Goal: Obtain resource: Download file/media

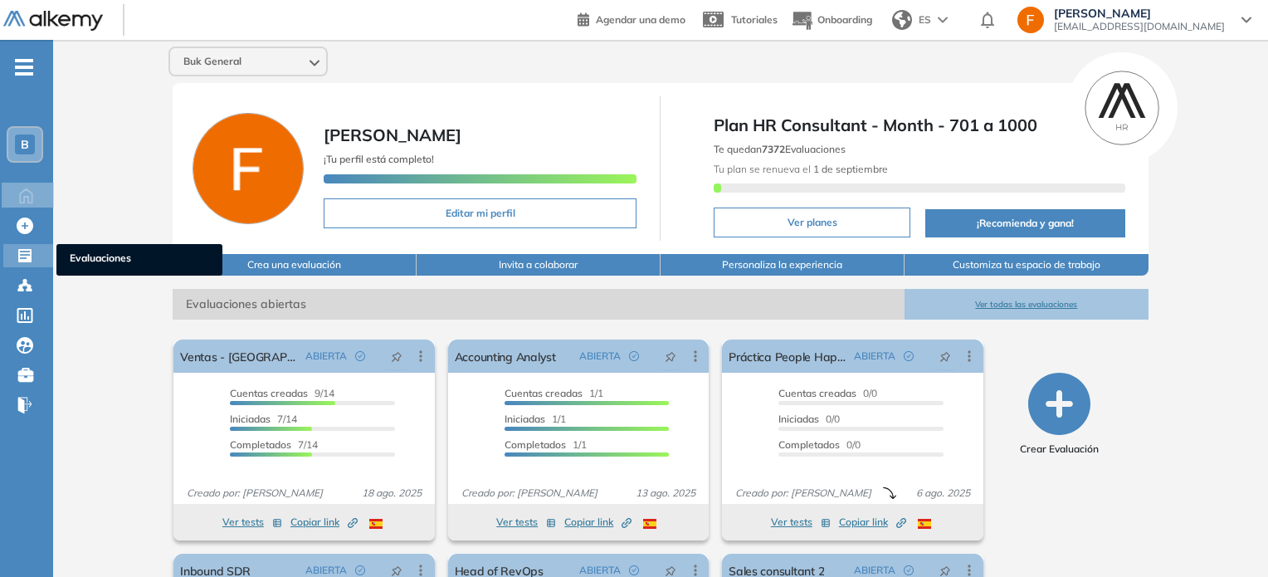
click at [23, 251] on icon at bounding box center [24, 255] width 13 height 13
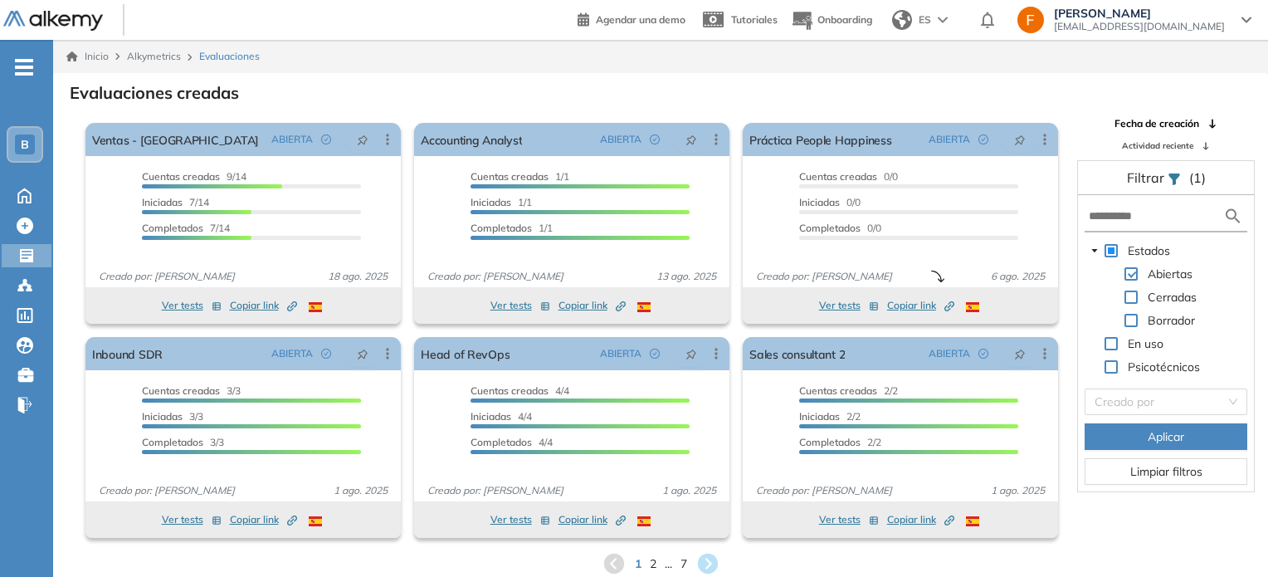
drag, startPoint x: 1131, startPoint y: 225, endPoint x: 1121, endPoint y: 218, distance: 12.0
click at [1121, 218] on form at bounding box center [1165, 217] width 163 height 31
click at [1121, 218] on input "text" at bounding box center [1155, 215] width 134 height 17
type input "***"
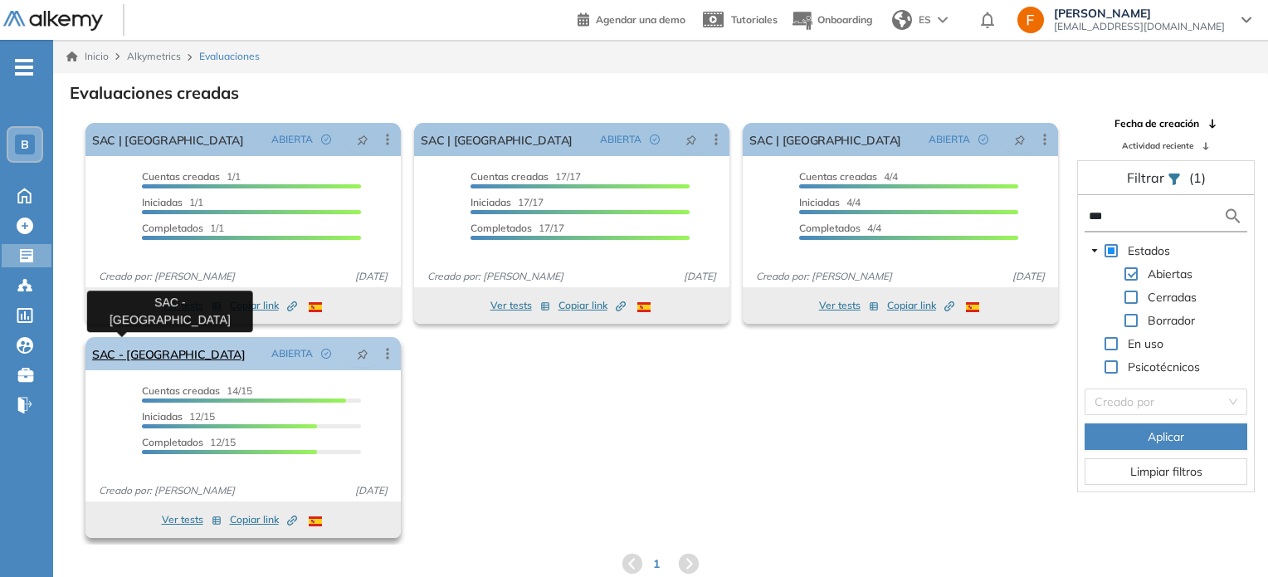
click at [114, 348] on link "SAC - [GEOGRAPHIC_DATA]" at bounding box center [168, 353] width 153 height 33
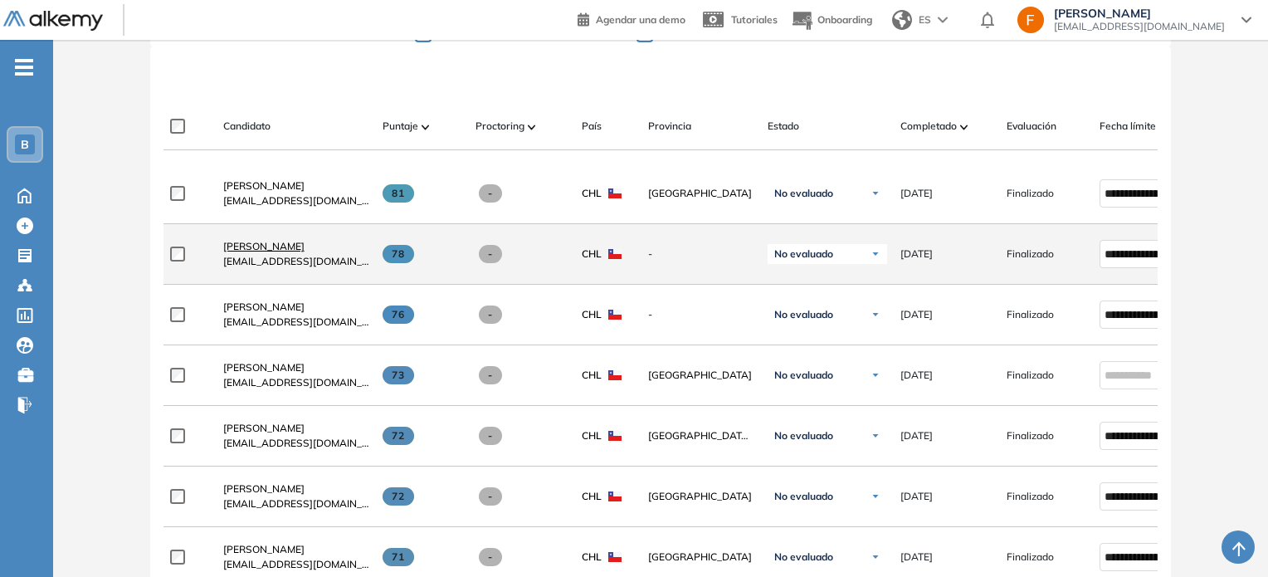
scroll to position [459, 0]
click at [806, 261] on span "No evaluado" at bounding box center [803, 254] width 59 height 13
click at [797, 382] on li "Entrevistado" at bounding box center [813, 376] width 52 height 17
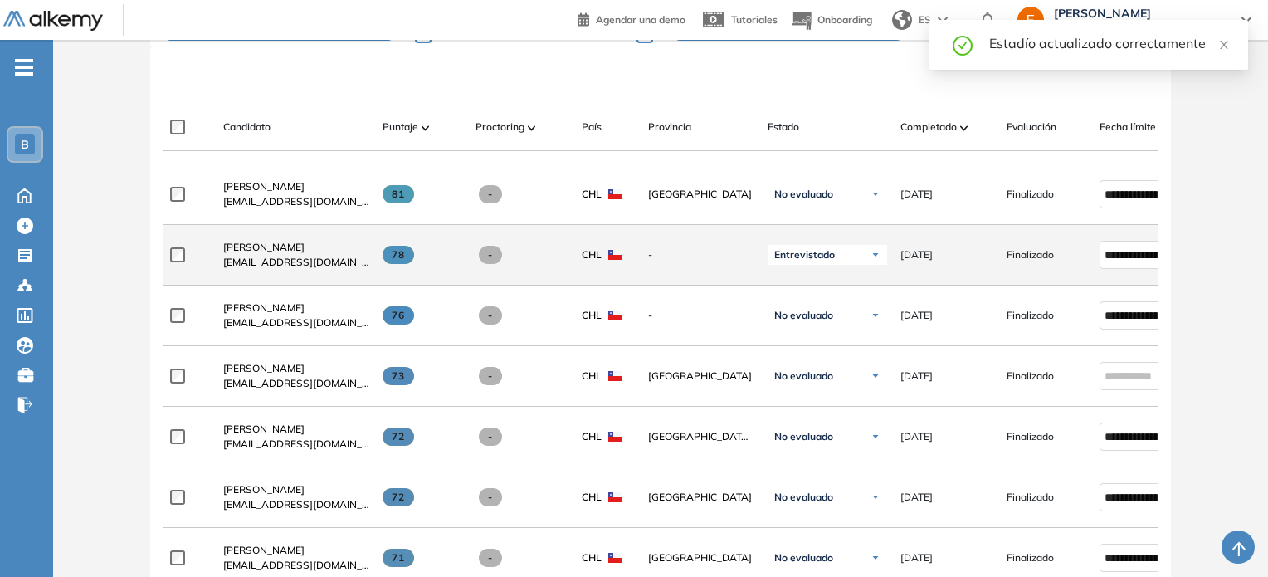
scroll to position [434, 0]
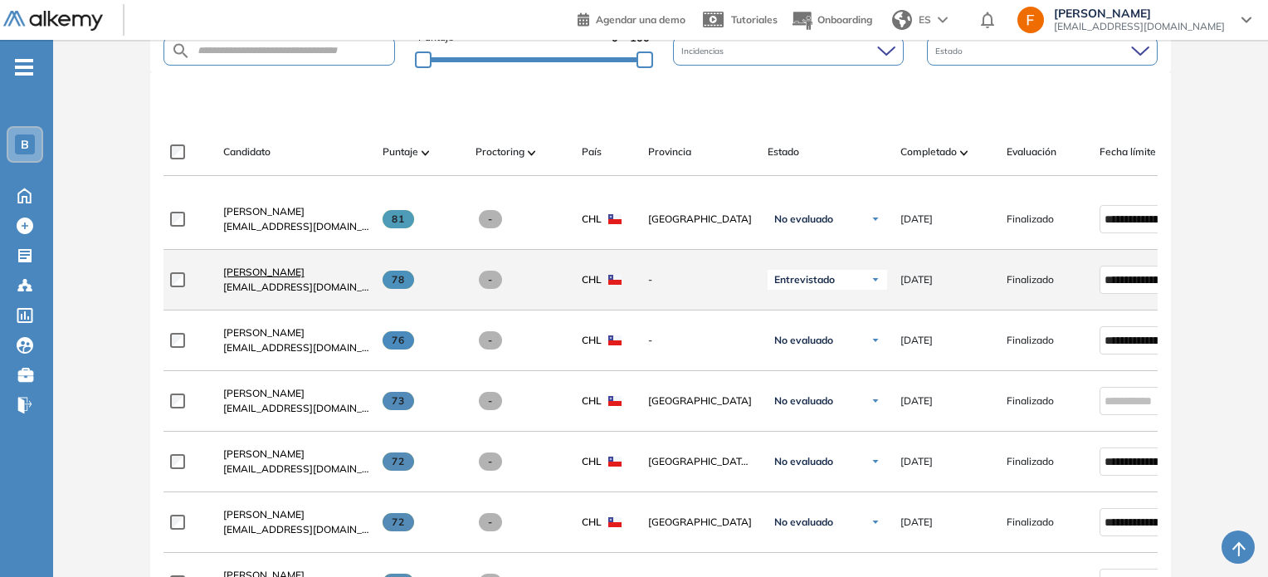
click at [256, 275] on span "[PERSON_NAME]" at bounding box center [263, 271] width 81 height 12
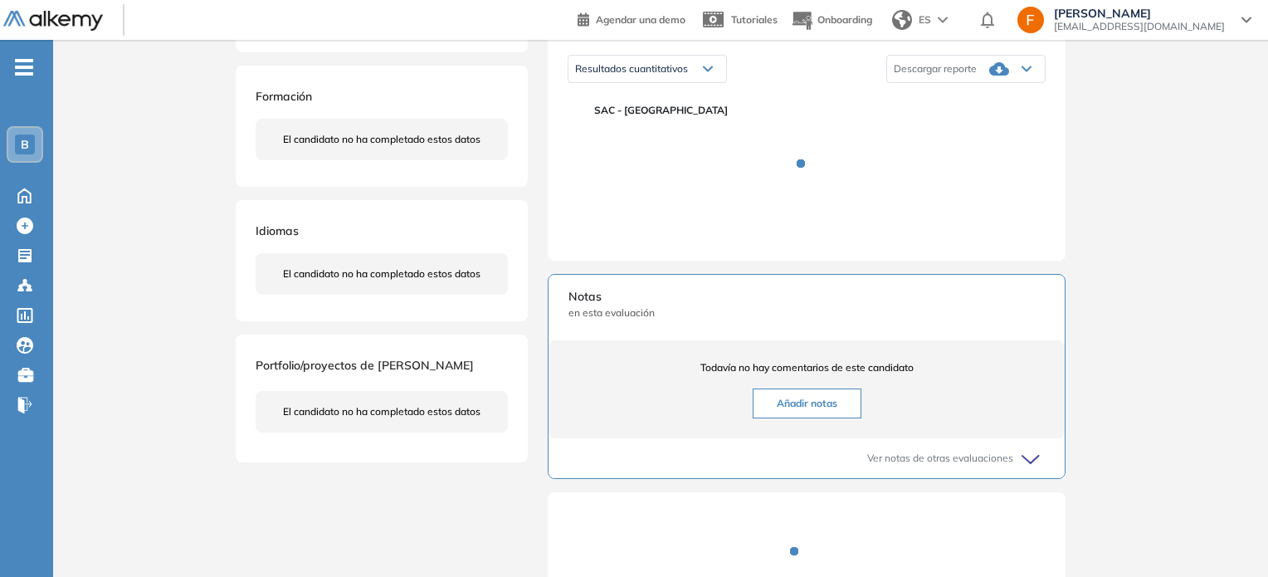
scroll to position [270, 0]
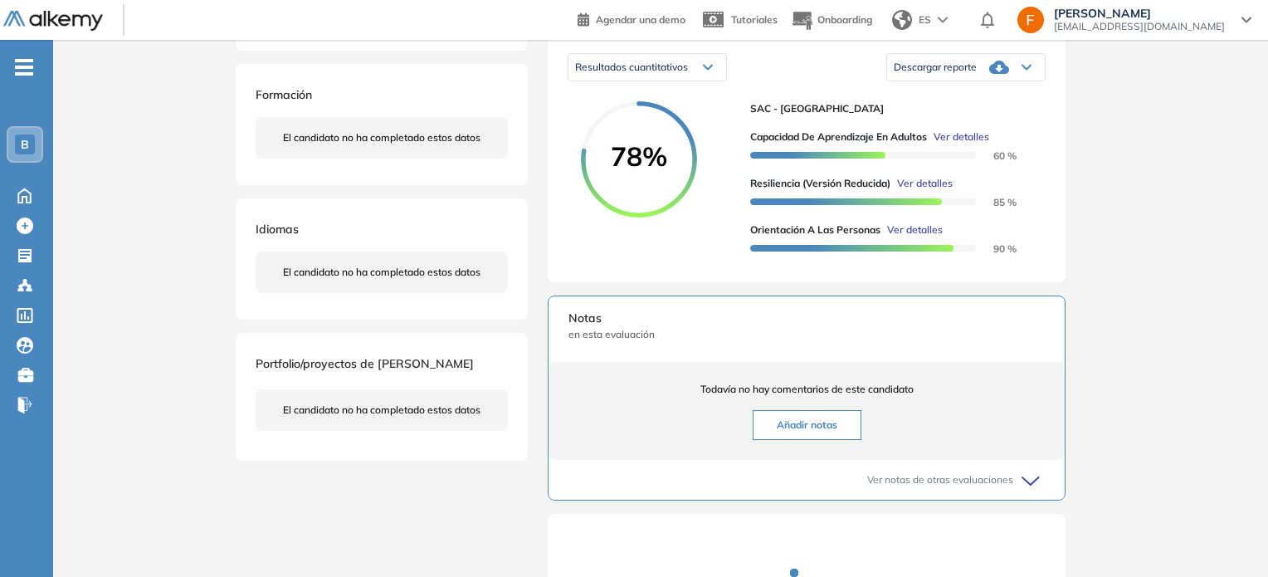
click at [956, 74] on span "Descargar reporte" at bounding box center [935, 67] width 83 height 13
click at [952, 101] on li "Descargar informe completo" at bounding box center [955, 93] width 123 height 17
